Goal: Navigation & Orientation: Find specific page/section

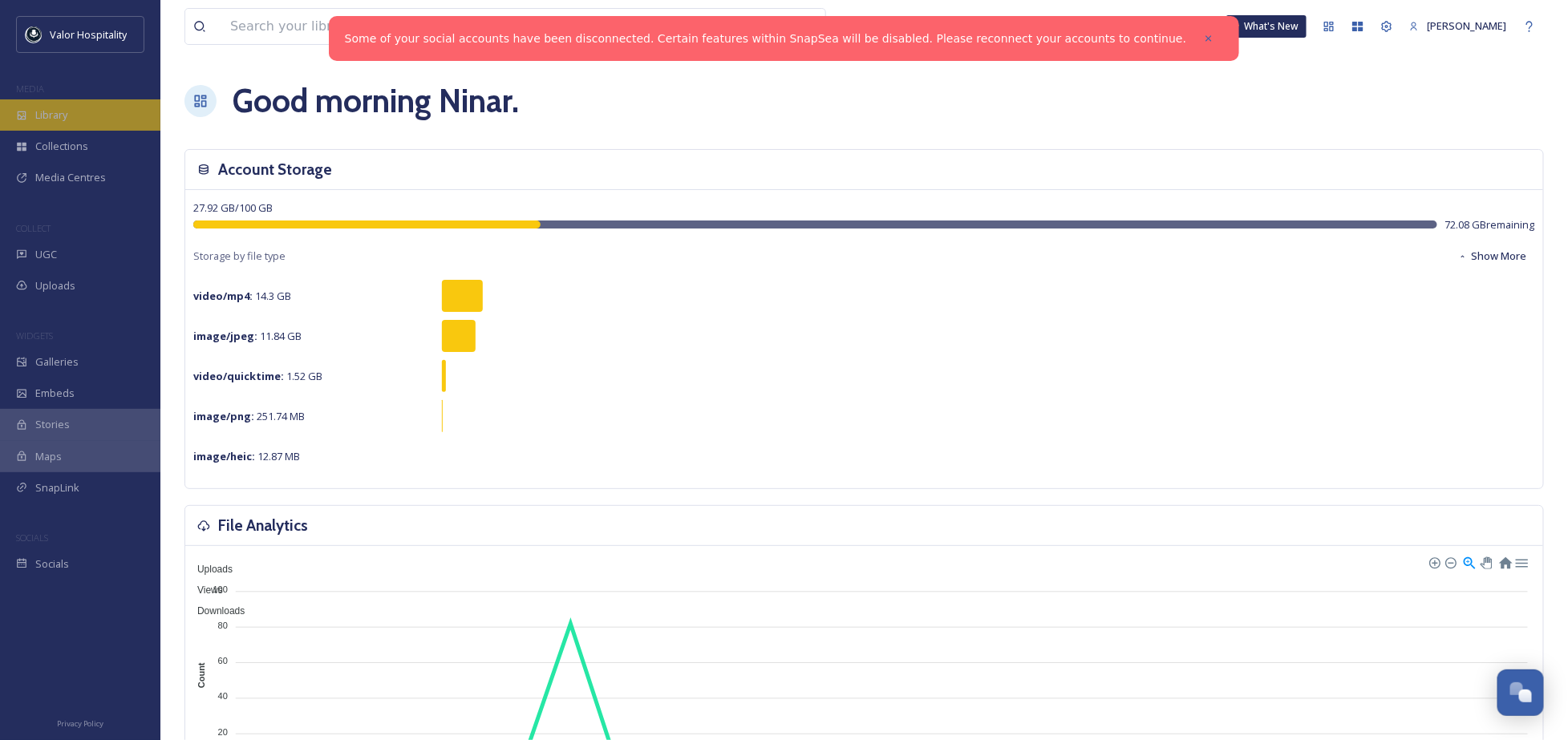
click at [91, 118] on div "Library" at bounding box center [80, 115] width 160 height 31
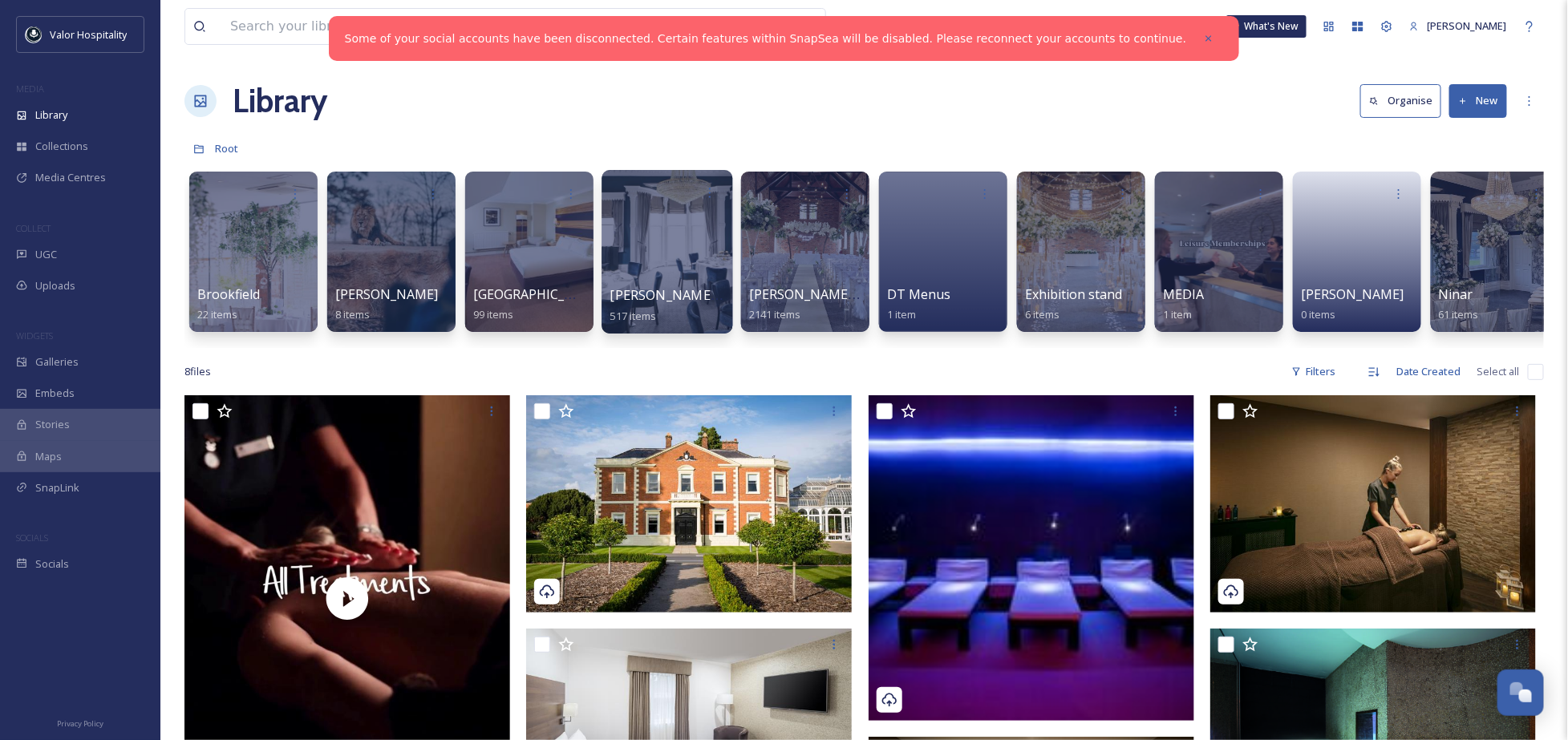
click at [677, 257] on div at bounding box center [666, 252] width 131 height 163
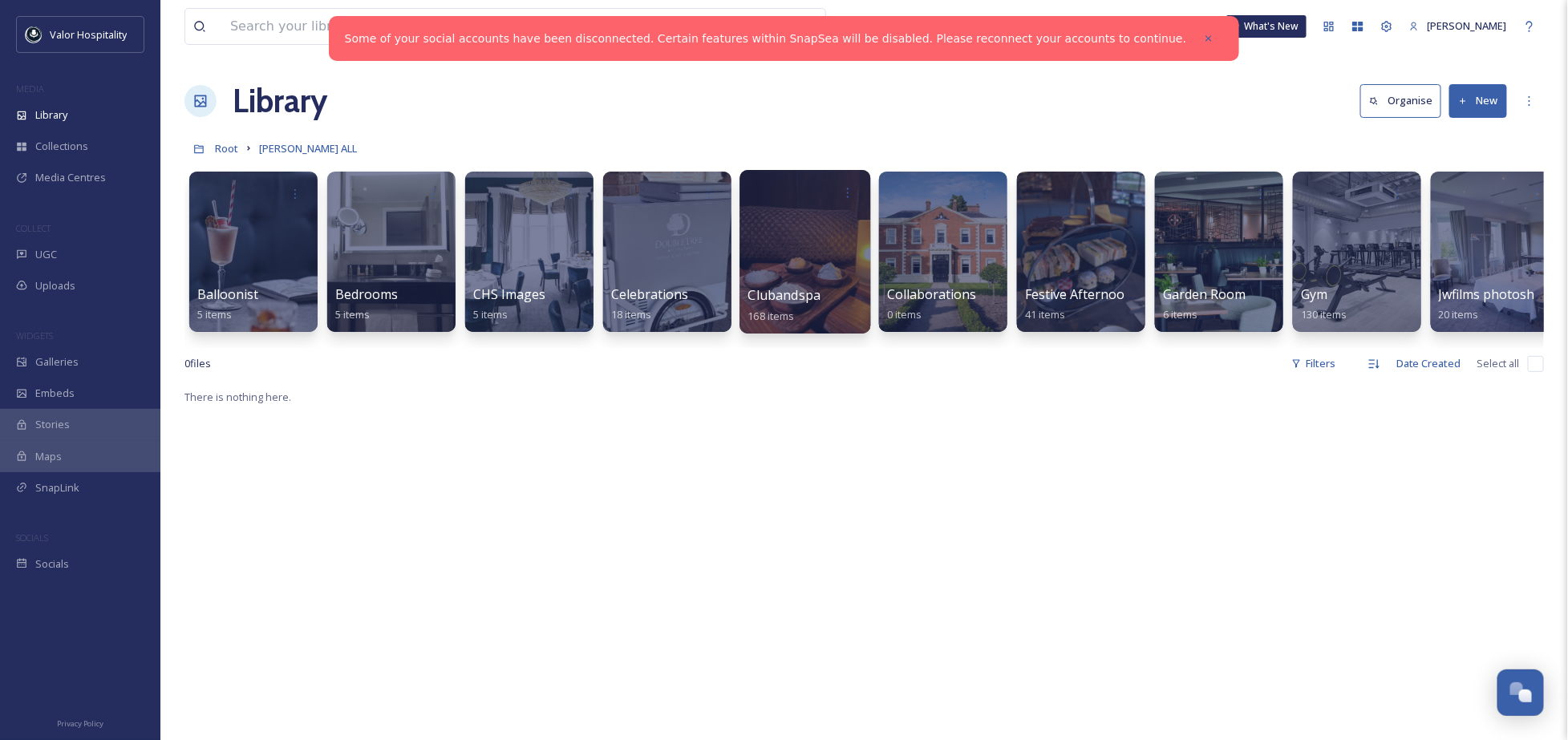
click at [798, 249] on div at bounding box center [804, 252] width 131 height 163
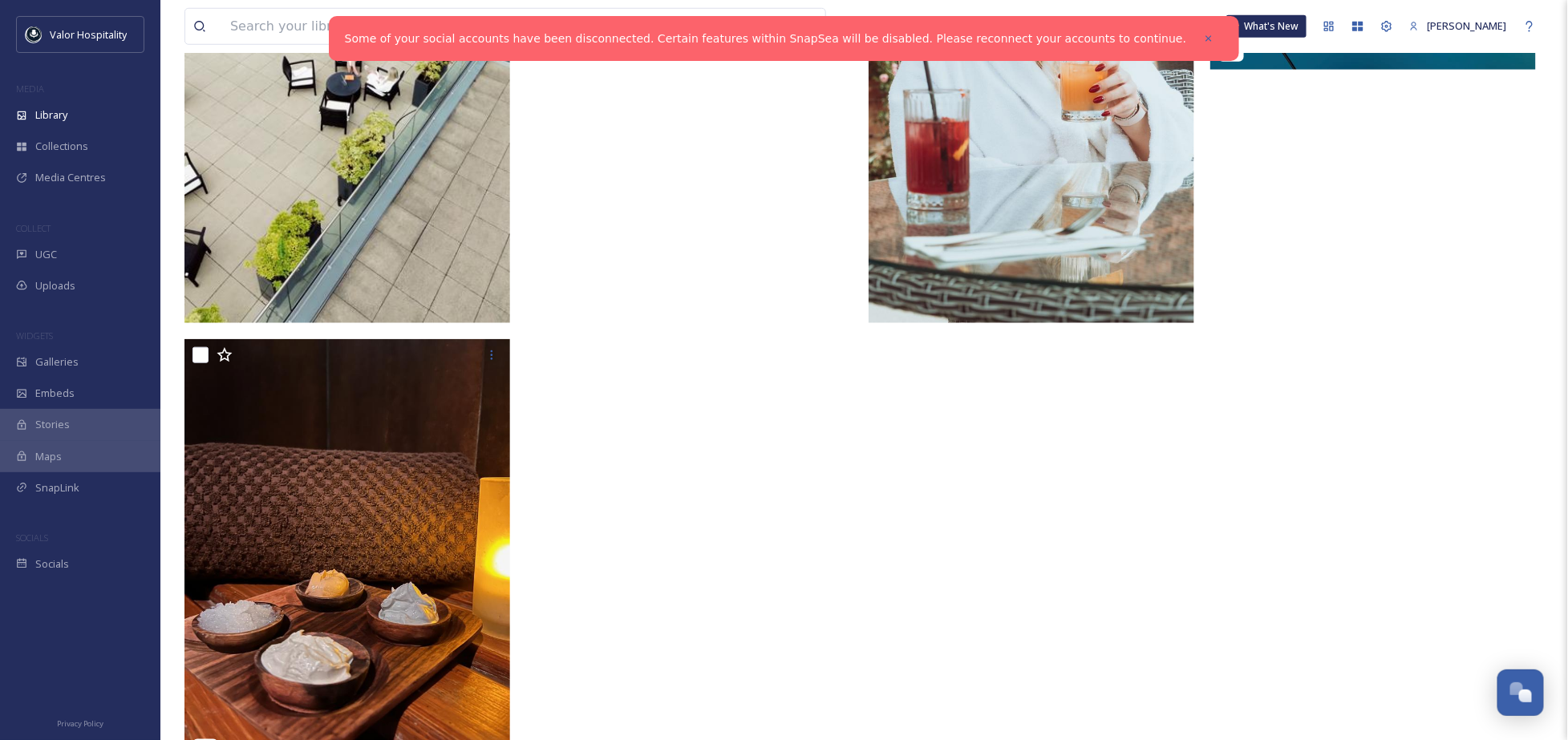
scroll to position [703, 0]
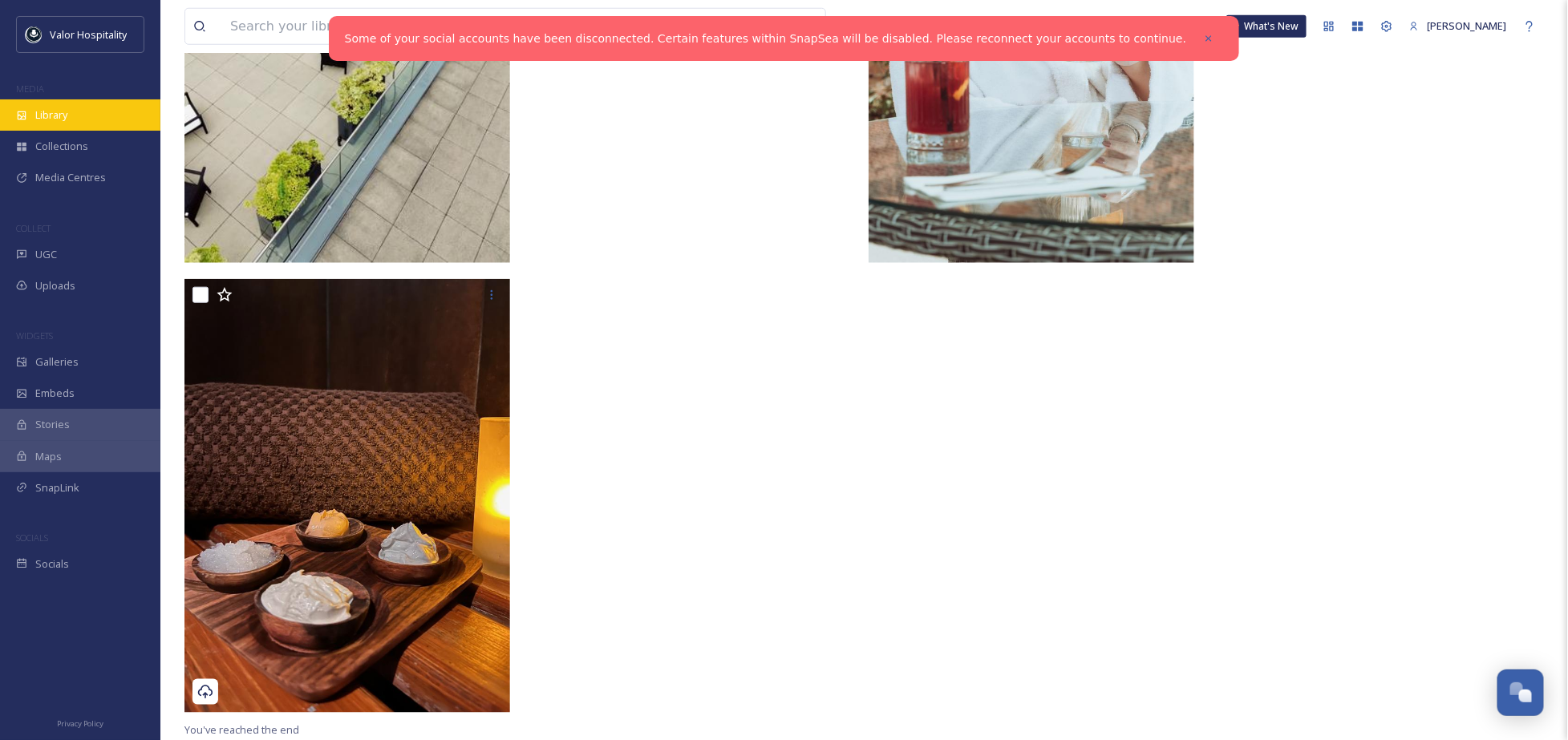
click at [51, 108] on span "Library" at bounding box center [51, 116] width 32 height 16
